Goal: Transaction & Acquisition: Obtain resource

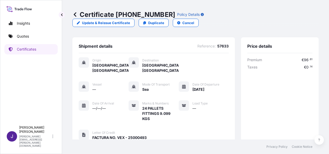
scroll to position [133, 0]
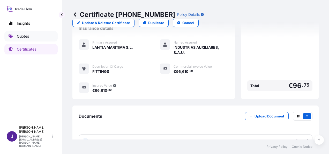
click at [25, 38] on p "Quotes" at bounding box center [23, 36] width 12 height 5
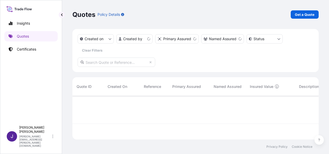
scroll to position [42, 242]
click at [308, 15] on p "Get a Quote" at bounding box center [305, 14] width 20 height 5
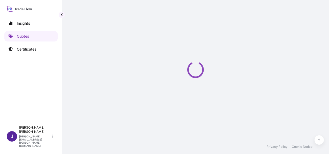
select select "Sea"
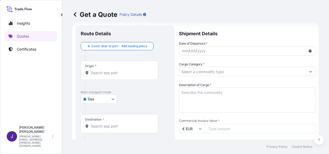
scroll to position [8, 0]
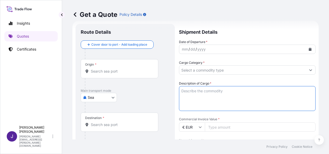
click at [217, 91] on textarea "Description of Cargo *" at bounding box center [247, 98] width 137 height 25
paste textarea "REPUESTOS AUTOMOVIL"
type textarea "REPUESTOS AUTOMOVIL"
click at [100, 98] on body "Insights Quotes Certificates J [PERSON_NAME] [PERSON_NAME][EMAIL_ADDRESS][PERSO…" at bounding box center [164, 77] width 329 height 154
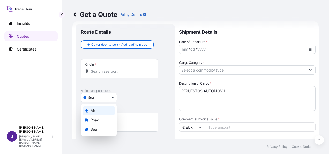
click at [94, 111] on span "Air" at bounding box center [93, 110] width 5 height 5
select select "Air"
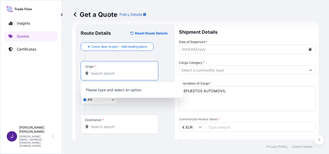
click at [113, 75] on input "Origin *" at bounding box center [121, 73] width 61 height 5
click at [113, 72] on input "Origin * Please select an origin" at bounding box center [121, 73] width 61 height 5
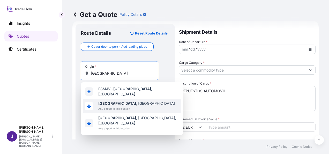
click at [112, 102] on span "[GEOGRAPHIC_DATA] , [GEOGRAPHIC_DATA]" at bounding box center [136, 103] width 77 height 5
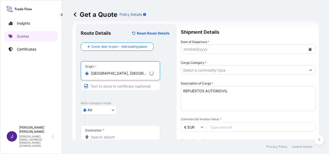
type input "[GEOGRAPHIC_DATA], [GEOGRAPHIC_DATA]"
click at [102, 136] on input "Destination *" at bounding box center [122, 136] width 63 height 5
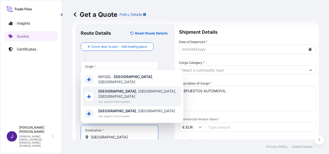
click at [116, 100] on span "Any airport in this location" at bounding box center [138, 101] width 81 height 5
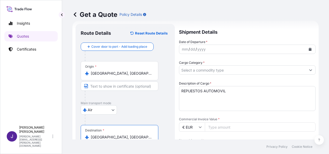
type input "[GEOGRAPHIC_DATA], [GEOGRAPHIC_DATA], [GEOGRAPHIC_DATA]"
click at [308, 51] on button "Calendar" at bounding box center [310, 49] width 8 height 8
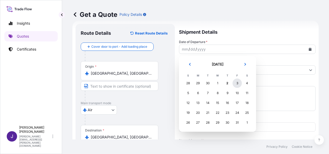
click at [238, 82] on div "3" at bounding box center [237, 82] width 9 height 9
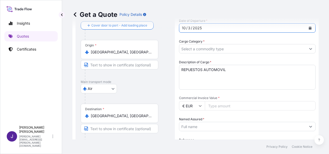
scroll to position [86, 0]
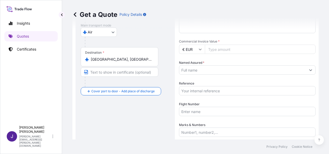
click at [199, 91] on input "Reference" at bounding box center [247, 90] width 137 height 9
type input "57820"
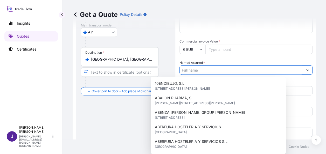
click at [217, 68] on input "Named Assured *" at bounding box center [240, 69] width 123 height 9
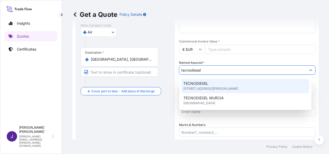
click at [222, 83] on div "TECNODIESEL [STREET_ADDRESS][PERSON_NAME]" at bounding box center [246, 86] width 128 height 15
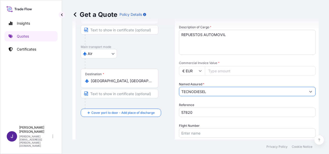
scroll to position [34, 0]
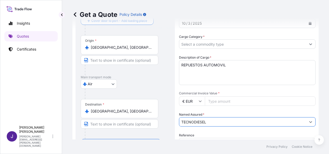
type input "TECNODIESEL"
click at [254, 45] on input "Cargo Category *" at bounding box center [242, 43] width 127 height 9
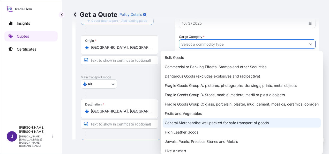
click at [193, 124] on div "General Merchandise well packed for safe transport of goods" at bounding box center [242, 122] width 158 height 9
type input "General Merchandise well packed for safe transport of goods"
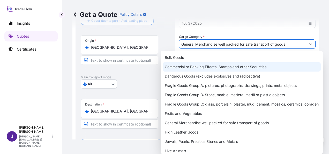
drag, startPoint x: 260, startPoint y: 14, endPoint x: 260, endPoint y: 18, distance: 3.9
click at [260, 14] on div "Get a Quote Policy Details" at bounding box center [196, 14] width 247 height 8
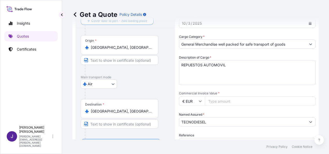
click at [228, 103] on input "Commercial Invoice Value *" at bounding box center [260, 100] width 111 height 9
type input "16665.59"
click at [206, 133] on div "Reference 57820" at bounding box center [247, 140] width 137 height 15
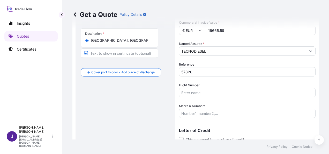
scroll to position [125, 0]
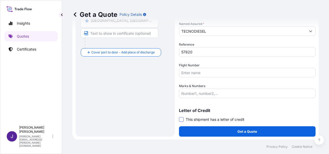
click at [180, 120] on span at bounding box center [181, 119] width 5 height 5
click at [179, 117] on input "This shipment has a letter of credit" at bounding box center [179, 117] width 0 height 0
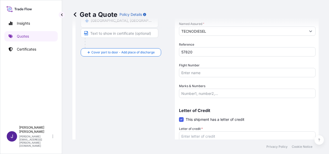
click at [210, 135] on textarea "Letter of credit *" at bounding box center [247, 143] width 137 height 25
paste textarea "TECNODIESEL [STREET_ADDRESS][PERSON_NAME]"
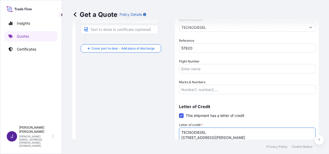
type textarea "TECNODIESEL [STREET_ADDRESS][PERSON_NAME]"
drag, startPoint x: 126, startPoint y: 109, endPoint x: 157, endPoint y: 92, distance: 35.0
click at [126, 109] on div "Route Details Reset Route Details Cover door to port - Add loading place Place …" at bounding box center [125, 38] width 89 height 258
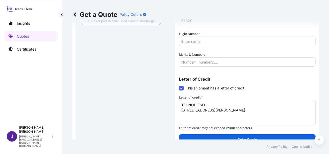
scroll to position [164, 0]
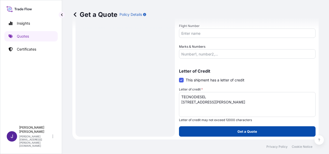
click at [244, 131] on p "Get a Quote" at bounding box center [248, 131] width 20 height 5
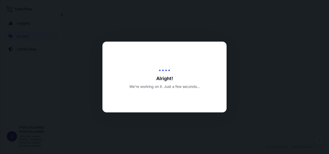
select select "Air"
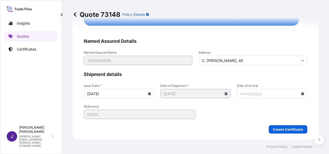
scroll to position [1058, 0]
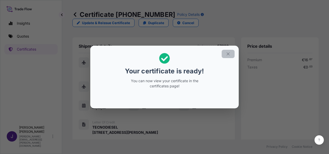
click at [228, 54] on icon "button" at bounding box center [228, 53] width 3 height 3
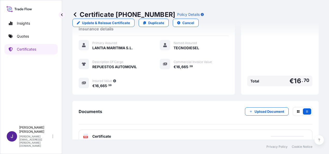
scroll to position [128, 0]
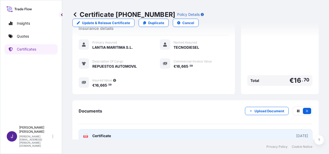
click at [146, 129] on link "PDF Certificate [DATE]" at bounding box center [196, 135] width 234 height 13
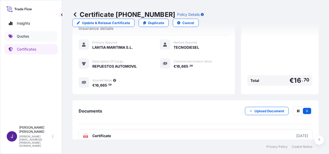
click at [21, 35] on p "Quotes" at bounding box center [23, 36] width 12 height 5
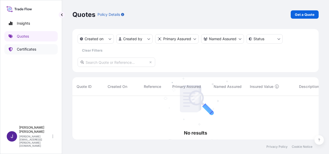
scroll to position [58, 242]
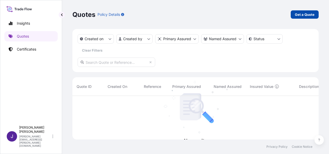
click at [306, 16] on p "Get a Quote" at bounding box center [305, 14] width 20 height 5
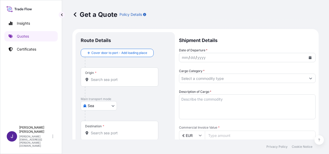
scroll to position [8, 0]
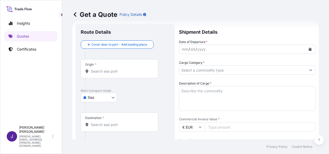
click at [111, 96] on body "Insights Quotes Certificates J [PERSON_NAME] [PERSON_NAME][EMAIL_ADDRESS][PERSO…" at bounding box center [164, 77] width 329 height 154
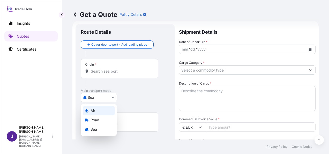
click at [103, 110] on div "Air" at bounding box center [99, 110] width 32 height 9
select select "Air"
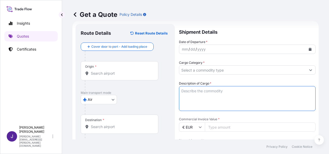
click at [217, 88] on textarea "Description of Cargo *" at bounding box center [247, 98] width 137 height 25
paste textarea "REPUESTOS AUTOMOVIL"
type textarea "REPUESTOS AUTOMOVIL"
click at [115, 72] on input "Origin *" at bounding box center [121, 73] width 61 height 5
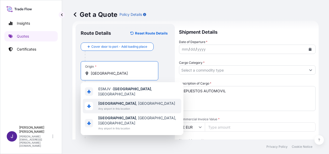
click at [110, 102] on b "[GEOGRAPHIC_DATA]" at bounding box center [117, 103] width 38 height 4
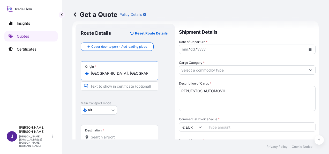
type input "[GEOGRAPHIC_DATA], [GEOGRAPHIC_DATA]"
click at [107, 135] on input "Destination *" at bounding box center [121, 136] width 61 height 5
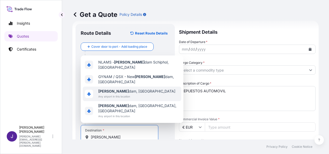
click at [128, 94] on span "[PERSON_NAME] dam, [GEOGRAPHIC_DATA]" at bounding box center [136, 91] width 77 height 5
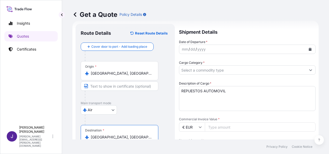
type input "[GEOGRAPHIC_DATA], [GEOGRAPHIC_DATA]"
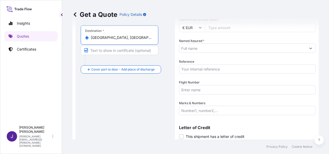
scroll to position [112, 0]
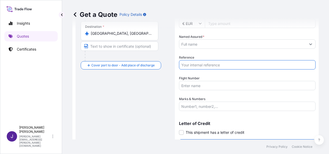
click at [201, 63] on input "Reference" at bounding box center [247, 64] width 137 height 9
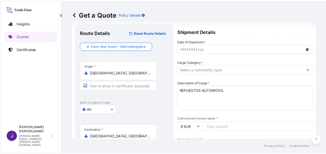
scroll to position [0, 0]
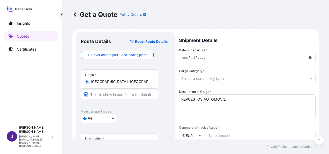
type input "57660"
click at [309, 59] on icon "Calendar" at bounding box center [310, 57] width 3 height 3
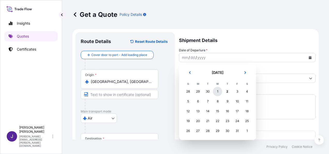
click at [219, 90] on div "1" at bounding box center [217, 91] width 9 height 9
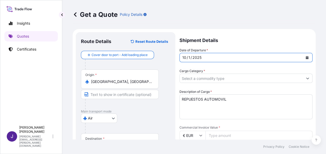
click at [214, 77] on input "Cargo Category *" at bounding box center [240, 78] width 123 height 9
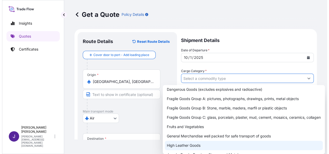
scroll to position [52, 0]
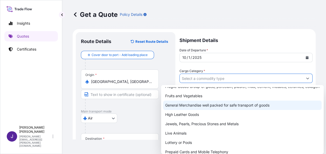
click at [196, 110] on div "General Merchandise well packed for safe transport of goods" at bounding box center [242, 104] width 158 height 9
type input "General Merchandise well packed for safe transport of goods"
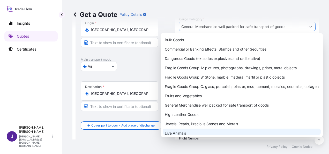
drag, startPoint x: 147, startPoint y: 135, endPoint x: 171, endPoint y: 132, distance: 24.6
click at [146, 135] on div "Route Details Reset Route Details Cover door to port - Add loading place Place …" at bounding box center [125, 94] width 89 height 219
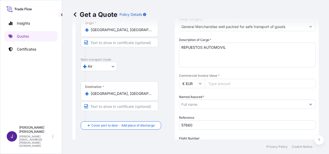
click at [216, 83] on input "Commercial Invoice Value *" at bounding box center [260, 83] width 111 height 9
type input "29510.05"
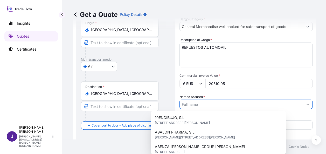
click at [222, 105] on input "Named Assured *" at bounding box center [240, 103] width 123 height 9
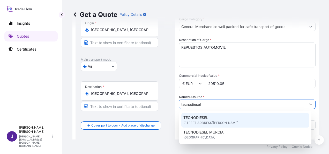
click at [233, 118] on div "TECNODIESEL [STREET_ADDRESS][PERSON_NAME]" at bounding box center [246, 120] width 128 height 15
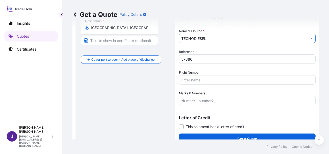
scroll to position [125, 0]
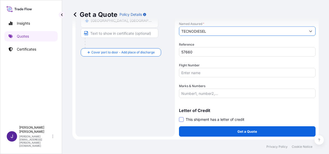
type input "TECNODIESEL"
click at [181, 120] on span at bounding box center [181, 119] width 5 height 5
click at [179, 117] on input "This shipment has a letter of credit" at bounding box center [179, 117] width 0 height 0
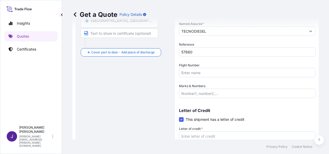
click at [191, 134] on textarea "Letter of credit *" at bounding box center [247, 143] width 137 height 25
paste textarea "TECNODIESEL [STREET_ADDRESS][PERSON_NAME]"
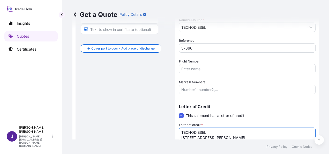
type textarea "TECNODIESEL [STREET_ADDRESS][PERSON_NAME]"
click at [93, 99] on div "Route Details Reset Route Details Cover door to port - Add loading place Place …" at bounding box center [125, 38] width 89 height 258
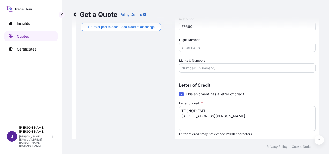
scroll to position [164, 0]
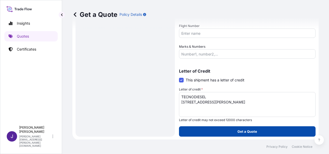
click at [231, 134] on button "Get a Quote" at bounding box center [247, 131] width 137 height 10
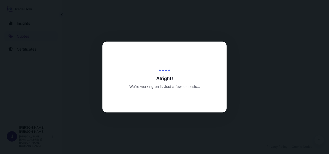
select select "Air"
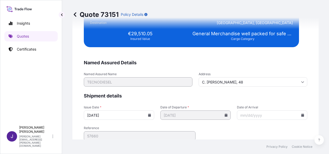
scroll to position [1058, 0]
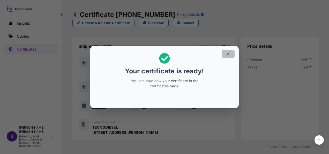
click at [229, 54] on icon "button" at bounding box center [228, 54] width 5 height 5
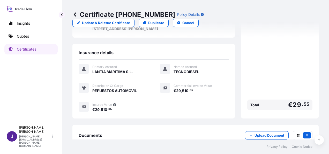
scroll to position [128, 0]
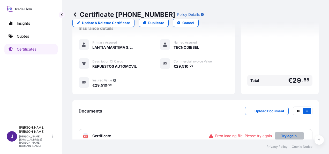
click at [285, 133] on p "Try again." at bounding box center [290, 135] width 17 height 5
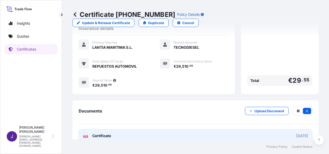
click at [150, 129] on link "PDF Certificate [DATE]" at bounding box center [196, 135] width 234 height 13
